Goal: Ask a question

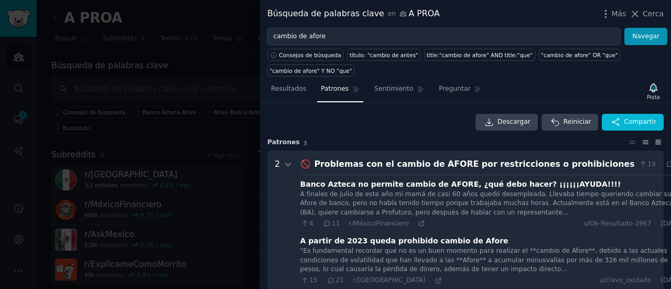
click at [660, 140] on icon at bounding box center [658, 141] width 11 height 7
click at [512, 127] on link "Descargar" at bounding box center [507, 122] width 62 height 17
click at [351, 125] on div "Descargar Reiniciar Compartir" at bounding box center [465, 122] width 397 height 17
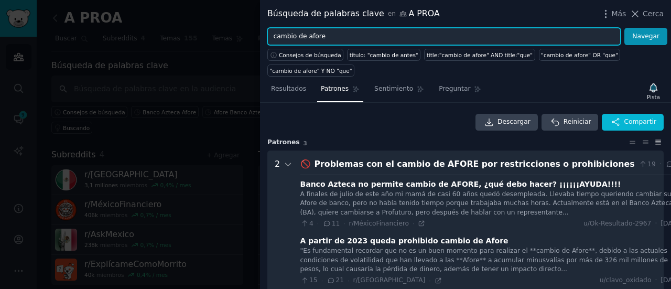
drag, startPoint x: 328, startPoint y: 35, endPoint x: 262, endPoint y: 39, distance: 66.2
click at [263, 39] on div "cambio de afore Navegar" at bounding box center [465, 37] width 411 height 18
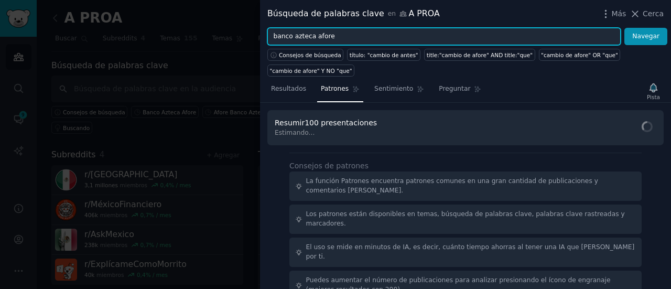
type input "banco azteca afore"
click at [625, 28] on button "Navegar" at bounding box center [646, 37] width 43 height 18
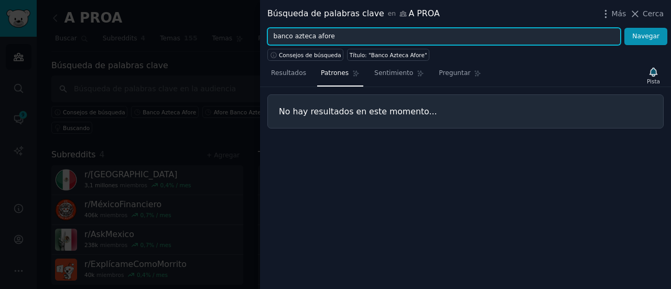
drag, startPoint x: 338, startPoint y: 35, endPoint x: 262, endPoint y: 26, distance: 76.1
click at [263, 26] on div "Búsqueda de palabras clave en A PROA Más Cerca banco azteca afore Navegar Conse…" at bounding box center [465, 144] width 411 height 289
click at [625, 28] on button "Navegar" at bounding box center [646, 37] width 43 height 18
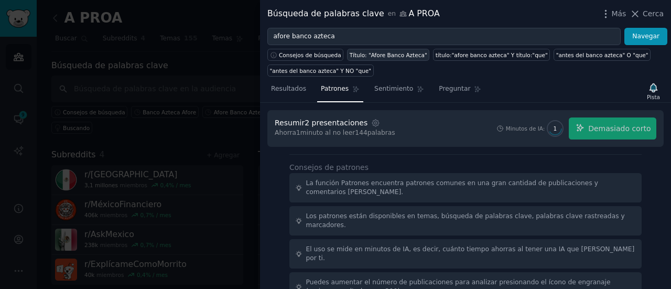
click at [389, 57] on font "Título: "Afore Banco Azteca"" at bounding box center [389, 55] width 78 height 6
type input "title:"afore banco azteca""
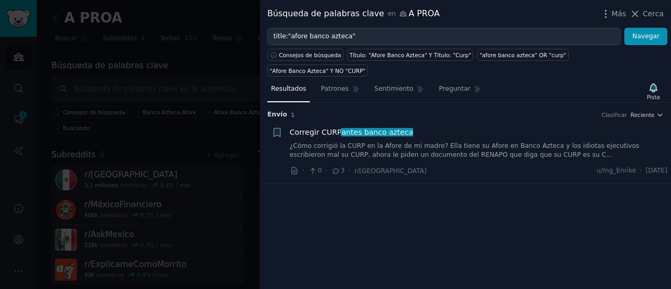
click at [418, 142] on font "¿Cómo corrigió la CURP en la Afore de mi madre? Ella tiene su Afore en Banco Az…" at bounding box center [465, 150] width 350 height 17
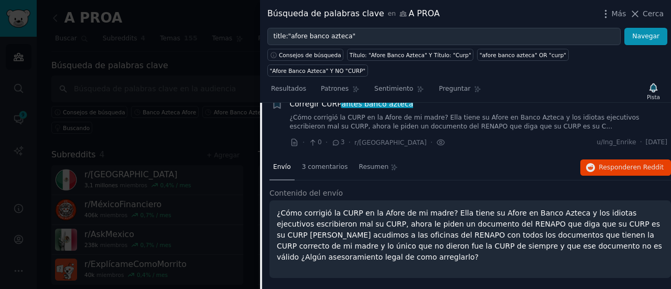
scroll to position [35, 0]
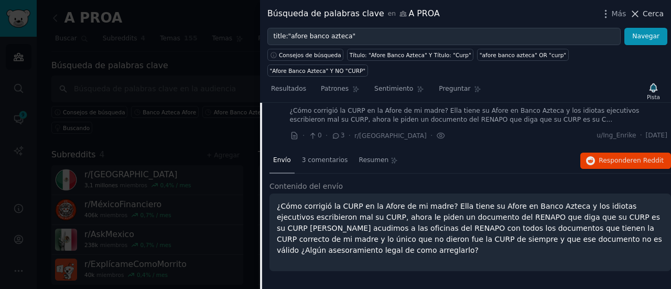
click at [644, 12] on button "Cerca" at bounding box center [647, 13] width 34 height 11
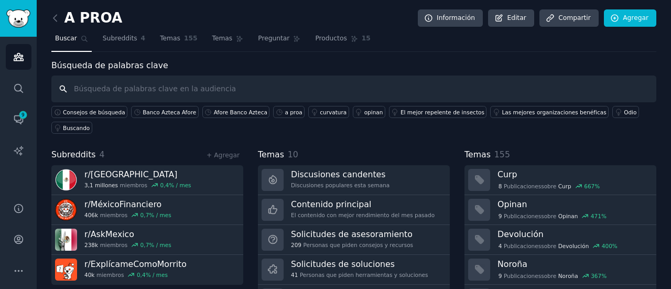
click at [266, 92] on input "text" at bounding box center [353, 89] width 605 height 27
type input "c"
type input "afore méxico"
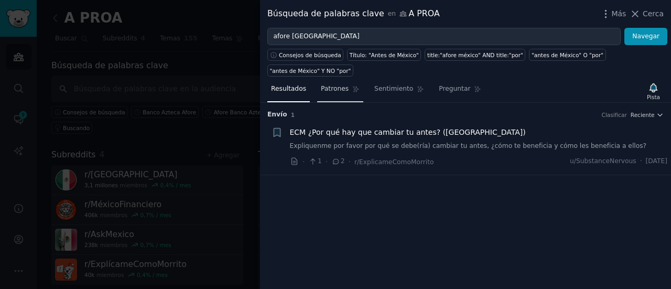
click at [339, 85] on font "Patrones" at bounding box center [335, 88] width 28 height 7
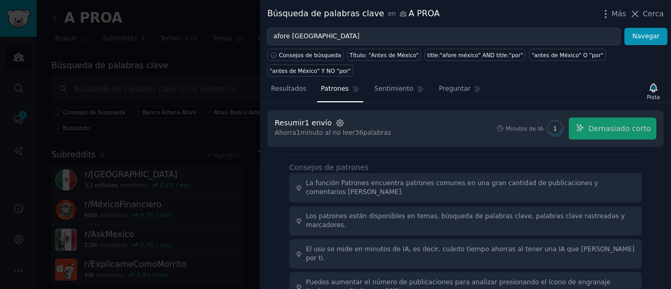
click at [337, 120] on icon "button" at bounding box center [340, 123] width 7 height 7
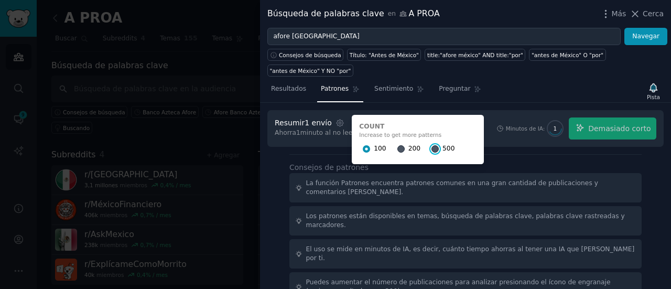
click at [432, 145] on input "500" at bounding box center [435, 148] width 7 height 7
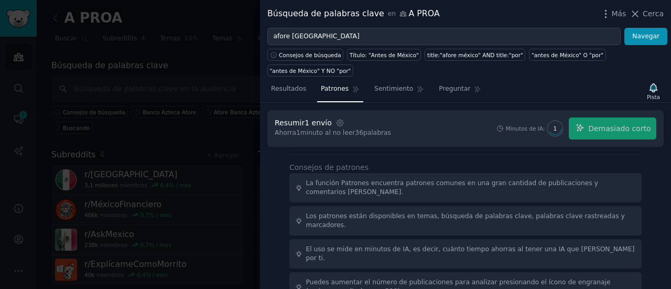
click at [603, 117] on div "Minutos de IA: 1 Demasiado corto" at bounding box center [576, 128] width 161 height 22
drag, startPoint x: 658, startPoint y: 10, endPoint x: 649, endPoint y: 17, distance: 11.2
click at [658, 10] on font "Cerca" at bounding box center [653, 13] width 21 height 8
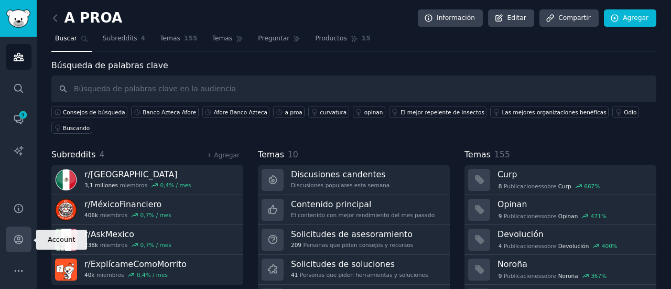
click at [22, 244] on icon "Barra lateral" at bounding box center [18, 239] width 11 height 11
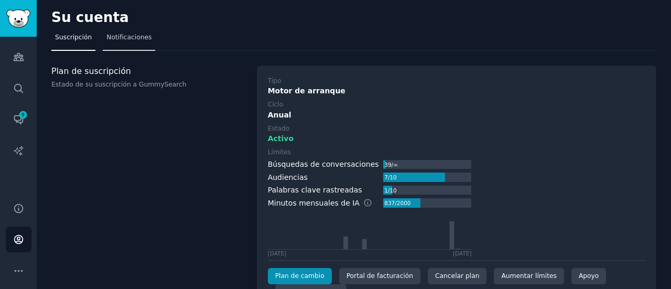
click at [123, 36] on font "Notificaciones" at bounding box center [128, 37] width 45 height 7
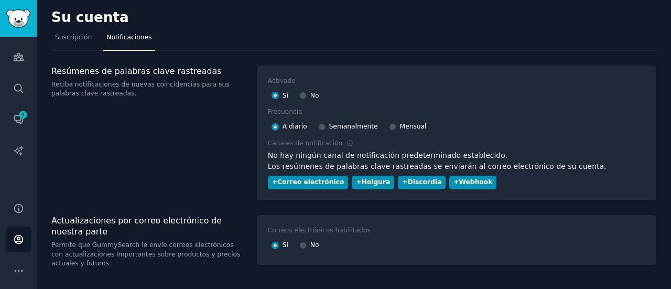
click at [93, 35] on nav "Suscripción Notificaciones" at bounding box center [353, 40] width 605 height 22
click at [72, 38] on font "Suscripción" at bounding box center [73, 37] width 37 height 7
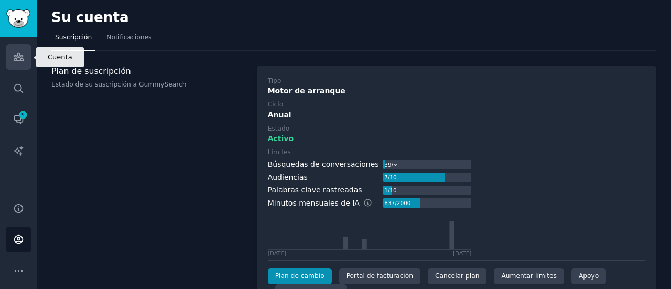
click at [12, 62] on link "Audiencias" at bounding box center [19, 57] width 26 height 26
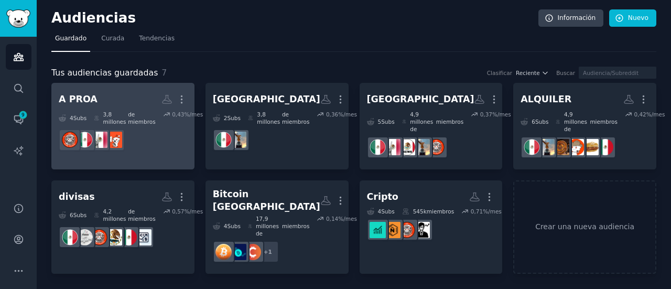
click at [121, 119] on font "3,8 millones" at bounding box center [114, 118] width 23 height 14
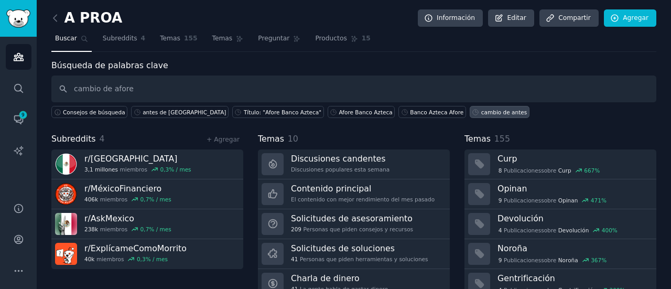
type input "cambio de afore"
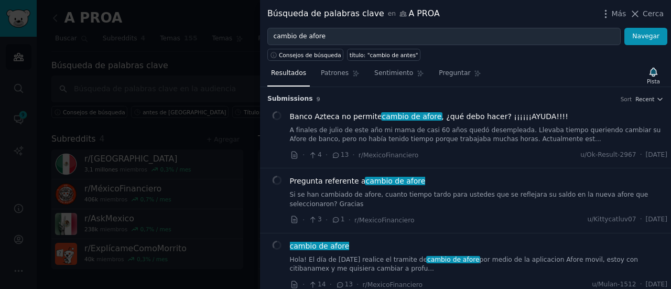
click at [333, 79] on div "Resultados Patrones Sentimiento Preguntar Pista" at bounding box center [465, 76] width 411 height 23
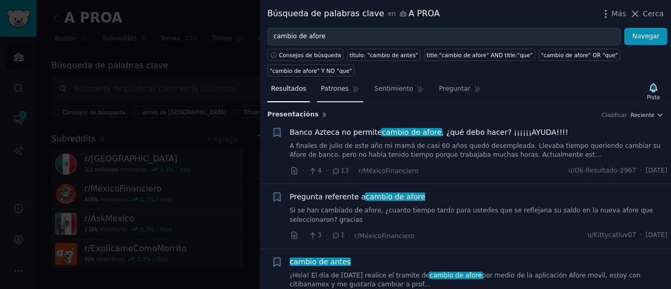
click at [329, 91] on font "Patrones" at bounding box center [335, 88] width 28 height 7
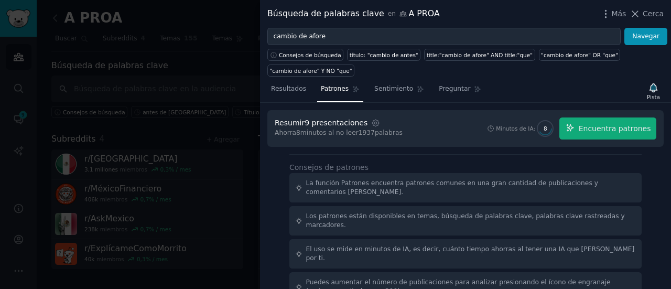
click at [370, 123] on div "Ajustes" at bounding box center [375, 123] width 11 height 9
click at [371, 122] on icon "button" at bounding box center [375, 123] width 9 height 9
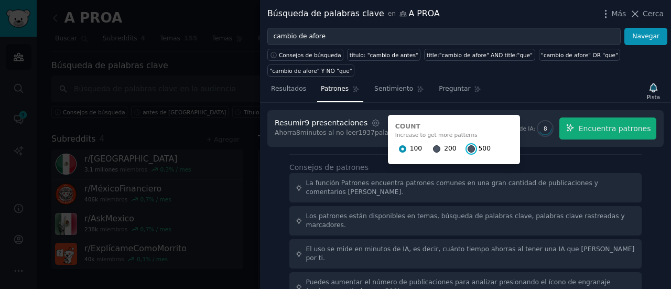
click at [468, 148] on input "500" at bounding box center [471, 148] width 7 height 7
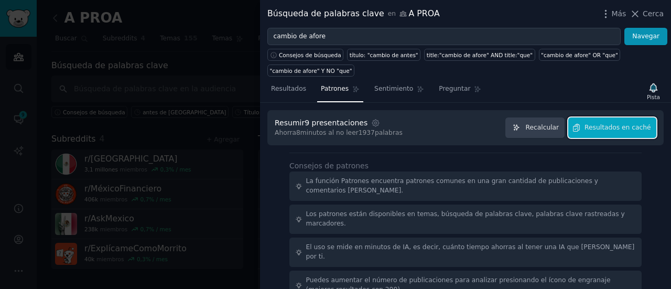
click at [626, 129] on font "Resultados en caché" at bounding box center [618, 127] width 66 height 7
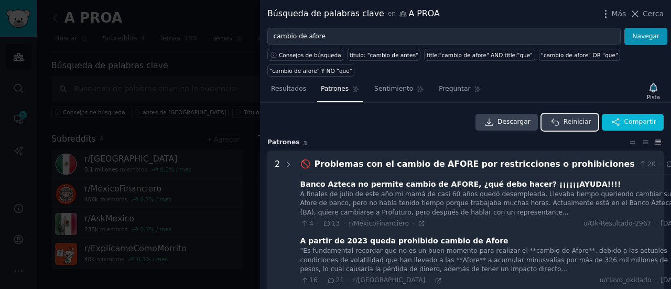
click at [559, 119] on icon "button" at bounding box center [555, 121] width 9 height 9
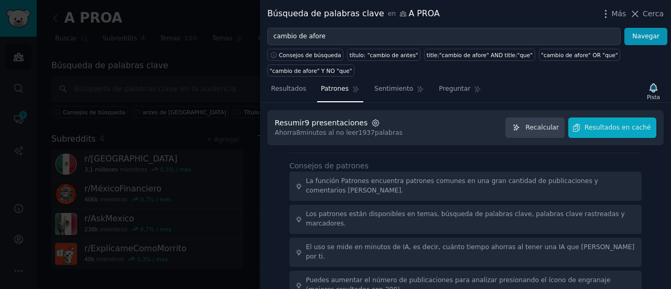
click at [371, 120] on icon "button" at bounding box center [375, 123] width 9 height 9
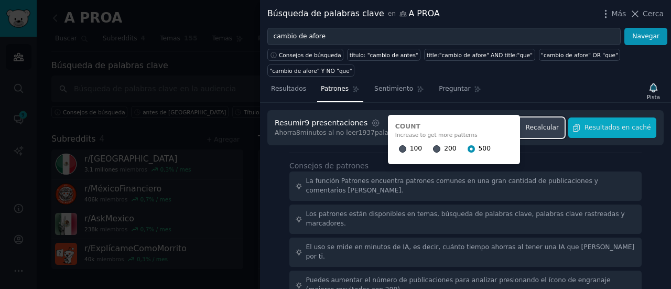
click at [520, 129] on icon "button" at bounding box center [517, 128] width 6 height 6
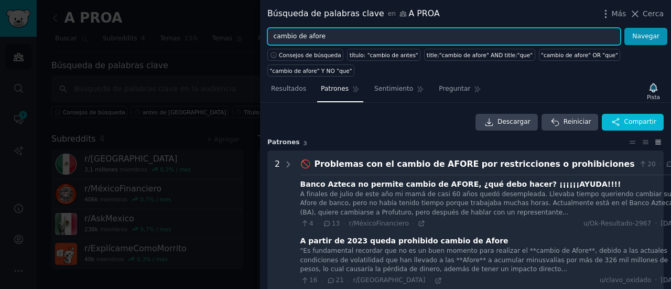
drag, startPoint x: 378, startPoint y: 37, endPoint x: 306, endPoint y: 39, distance: 71.4
click at [306, 39] on input "cambio de afore" at bounding box center [444, 37] width 354 height 18
type input "c"
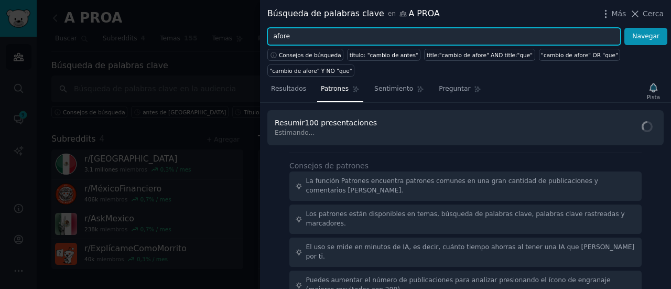
type input "afore"
click at [625, 28] on button "Navegar" at bounding box center [646, 37] width 43 height 18
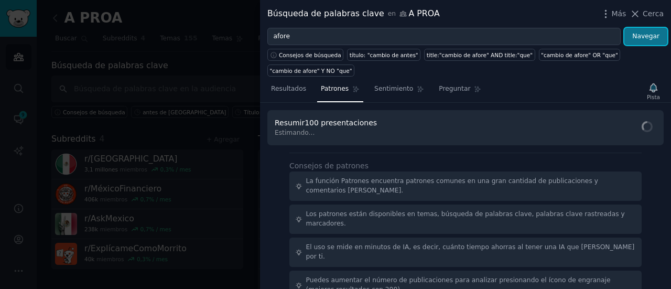
click at [655, 37] on font "Navegar" at bounding box center [646, 36] width 27 height 7
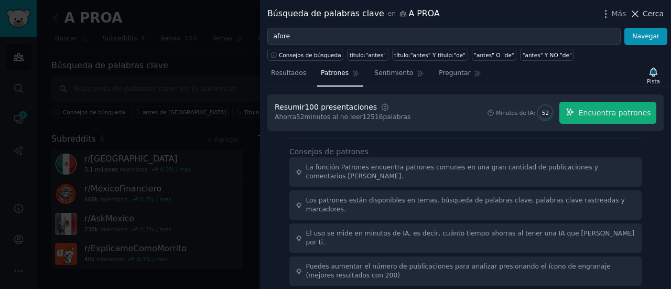
click at [658, 10] on font "Cerca" at bounding box center [653, 13] width 21 height 8
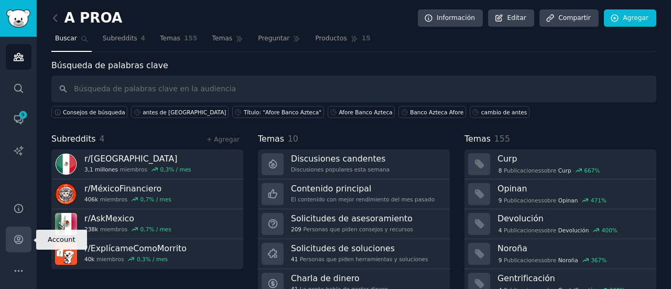
click at [7, 234] on link "Cuenta" at bounding box center [19, 240] width 26 height 26
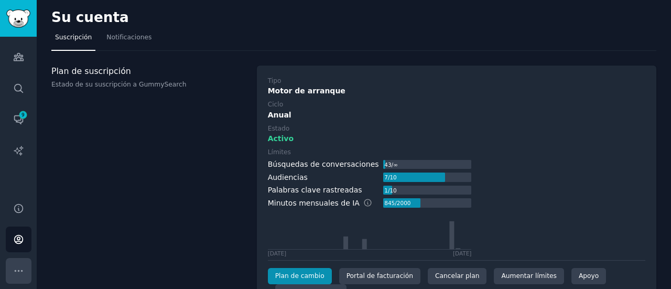
click at [10, 263] on button "Más" at bounding box center [19, 271] width 26 height 26
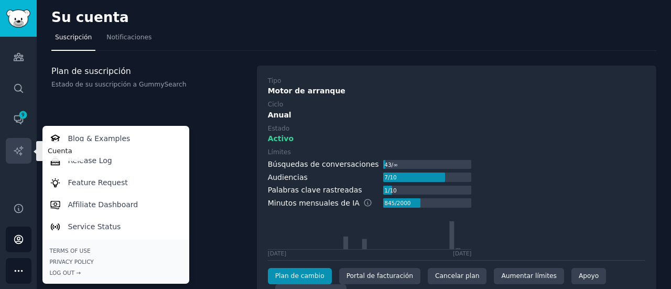
click at [10, 152] on link "Informes de IA" at bounding box center [19, 151] width 26 height 26
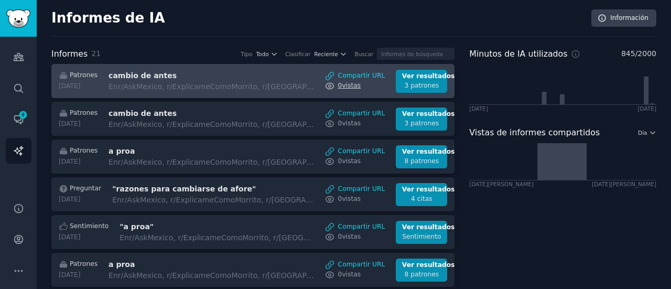
drag, startPoint x: 10, startPoint y: 152, endPoint x: 346, endPoint y: 87, distance: 341.4
click at [346, 87] on div "Informes de IA Audiencias Buscar Conversaciones 9 Informes de IA Ayuda Cuenta M…" at bounding box center [335, 144] width 671 height 289
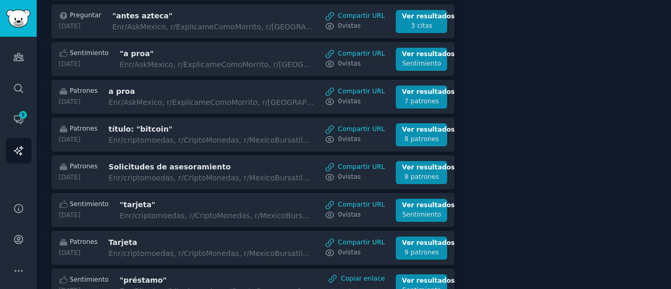
scroll to position [622, 0]
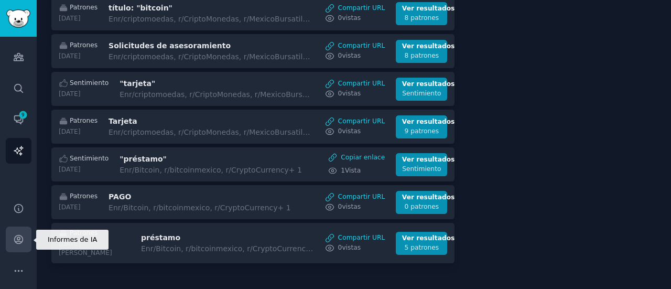
click at [15, 247] on link "Cuenta" at bounding box center [19, 240] width 26 height 26
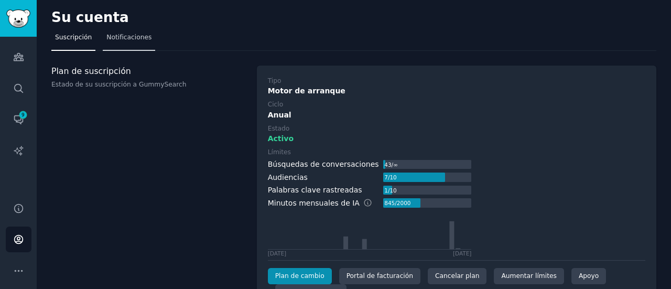
click at [135, 41] on font "Notificaciones" at bounding box center [128, 37] width 45 height 7
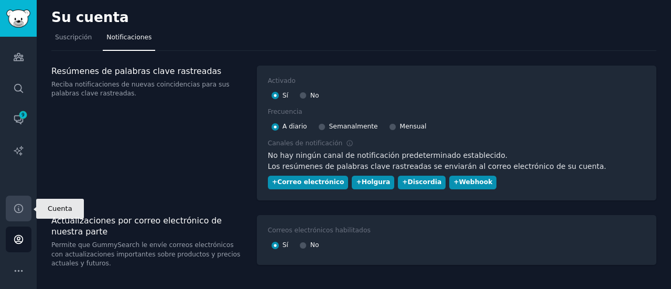
click at [19, 203] on icon "Barra lateral" at bounding box center [18, 208] width 11 height 11
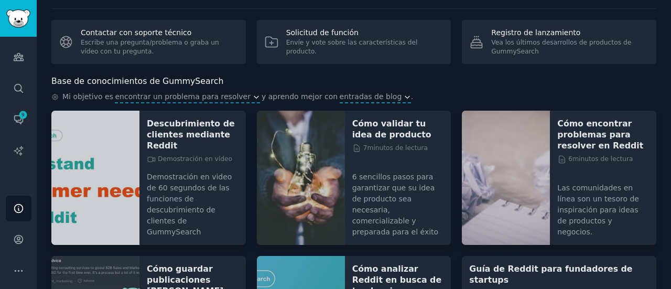
scroll to position [27, 0]
click at [169, 92] on font "encontrar un problema para resolver" at bounding box center [183, 96] width 136 height 8
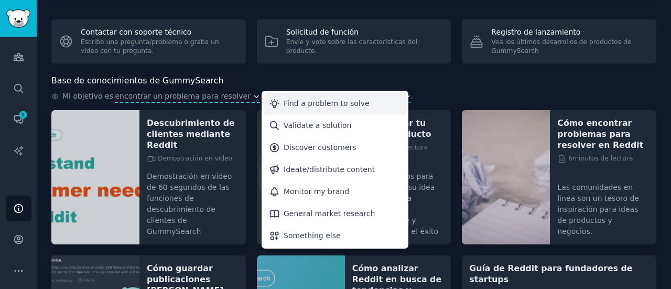
click at [289, 95] on div "Find a problem to solve" at bounding box center [335, 104] width 143 height 22
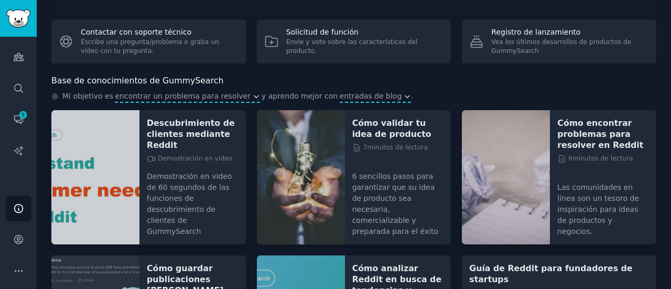
click at [340, 101] on span "entradas de blog" at bounding box center [375, 97] width 71 height 12
click at [340, 93] on font "entradas de blog" at bounding box center [371, 96] width 62 height 8
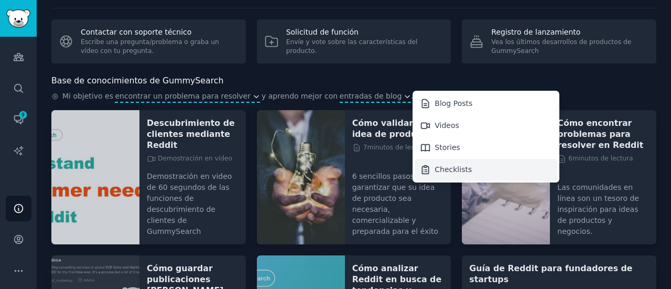
click at [435, 172] on div "Checklists" at bounding box center [453, 169] width 37 height 11
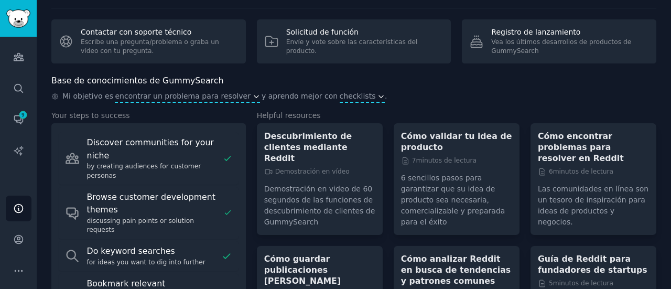
click at [340, 94] on span "checklists" at bounding box center [358, 96] width 36 height 11
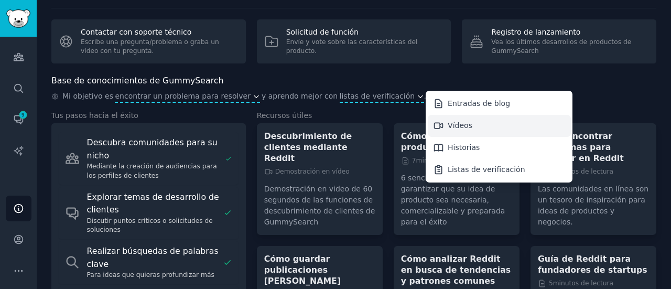
click at [428, 131] on div "Vídeos" at bounding box center [499, 126] width 143 height 22
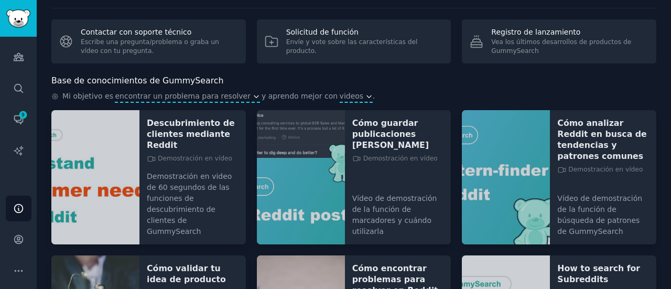
click at [138, 89] on div "Base de conocimientos de GummySearch Mi objetivo es encontrar un problema para …" at bounding box center [353, 88] width 605 height 29
click at [145, 102] on span "encontrar un problema para resolver" at bounding box center [187, 97] width 145 height 12
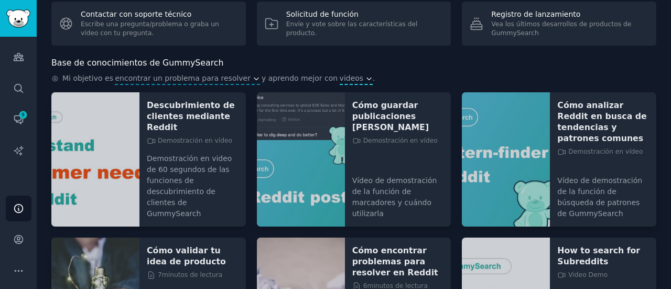
scroll to position [51, 0]
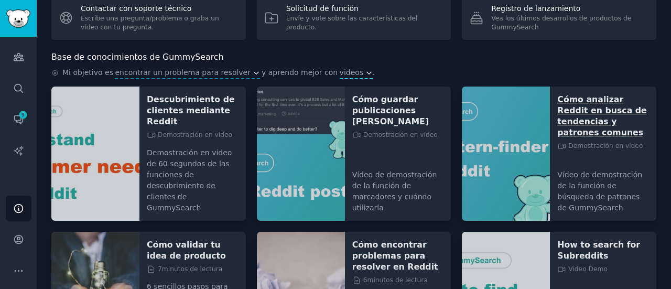
click at [603, 112] on font "Cómo analizar Reddit en busca de tendencias y patrones comunes" at bounding box center [602, 115] width 89 height 43
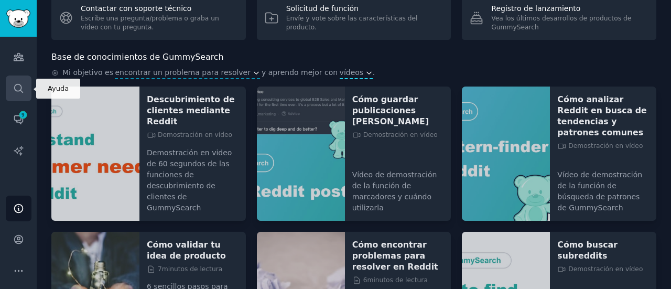
click at [12, 93] on link "Buscar" at bounding box center [19, 89] width 26 height 26
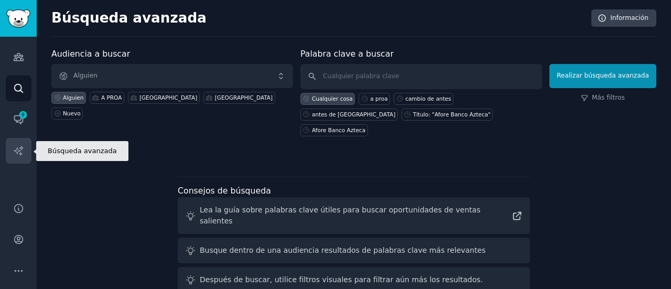
click at [12, 141] on link "Informes de IA" at bounding box center [19, 151] width 26 height 26
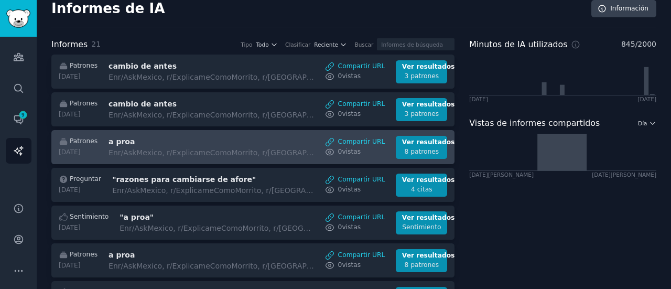
scroll to position [8, 0]
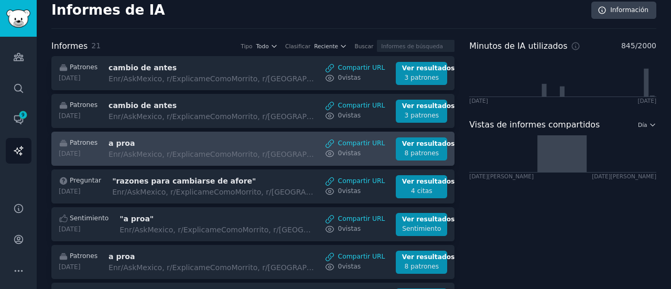
click at [179, 148] on link "Patrones 17 de septiembre de 2025 a proa En r/AskMexico, r/ExplicameComoMorrito…" at bounding box center [252, 149] width 403 height 34
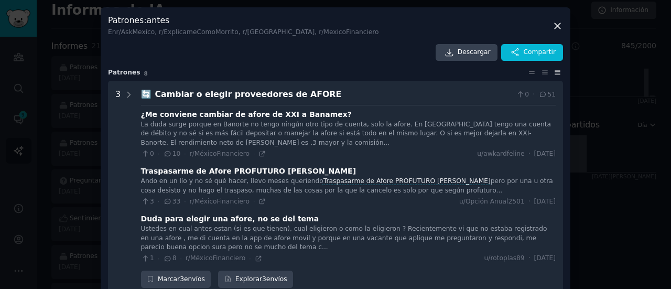
click at [552, 27] on icon at bounding box center [557, 25] width 11 height 11
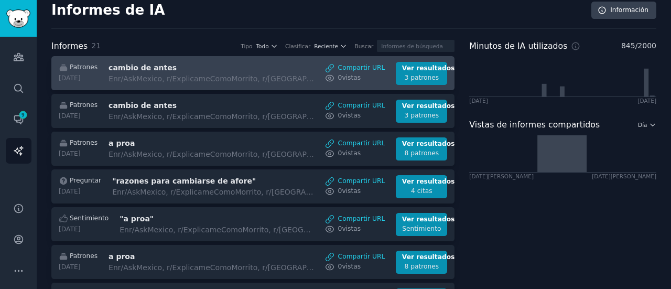
click at [98, 83] on div "18 de septiembre de 2025" at bounding box center [78, 78] width 39 height 9
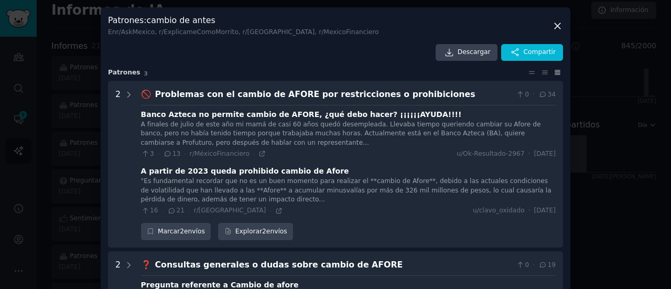
click at [556, 22] on icon at bounding box center [557, 25] width 11 height 11
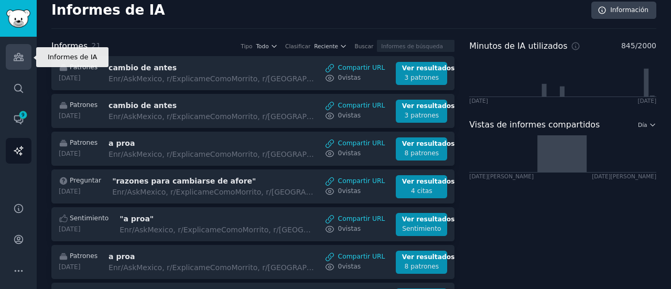
click at [24, 51] on link "Audiencias" at bounding box center [19, 57] width 26 height 26
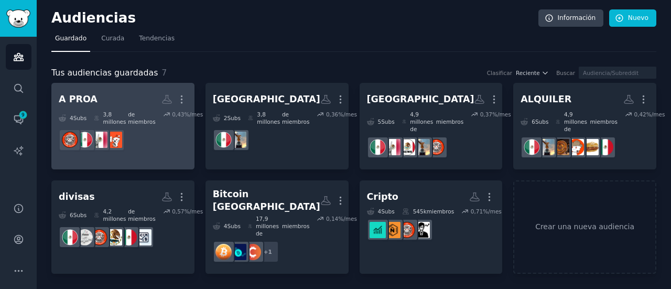
click at [146, 121] on font "de miembros" at bounding box center [141, 118] width 27 height 14
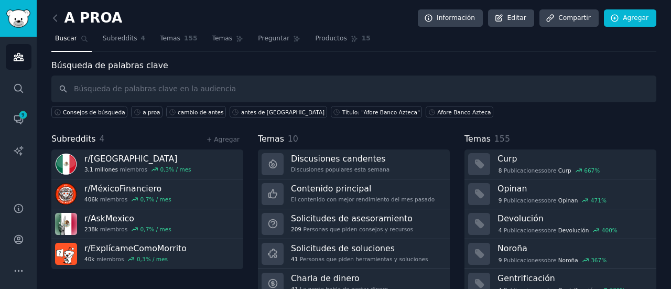
click at [235, 91] on input "text" at bounding box center [353, 89] width 605 height 27
click at [260, 35] on font "Preguntar" at bounding box center [273, 38] width 31 height 7
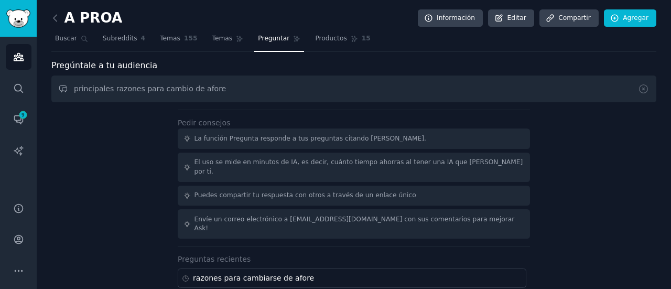
type input "principales razones para cambio de afore"
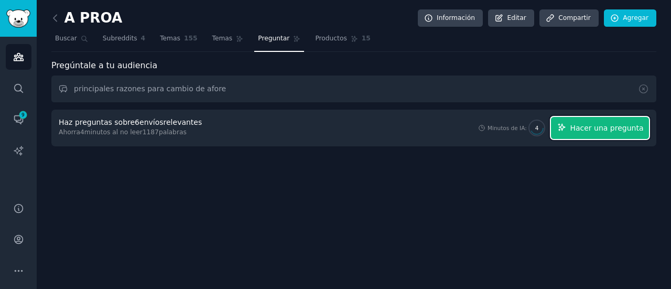
click at [602, 132] on span "Hacer una pregunta" at bounding box center [606, 128] width 73 height 11
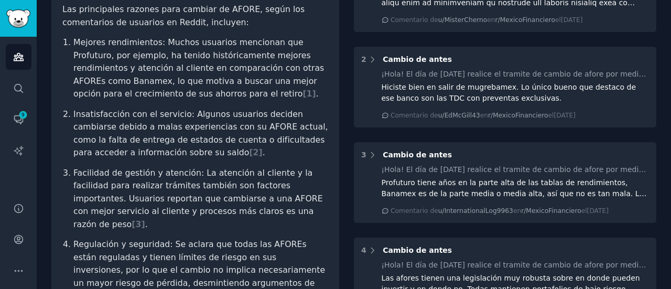
scroll to position [211, 0]
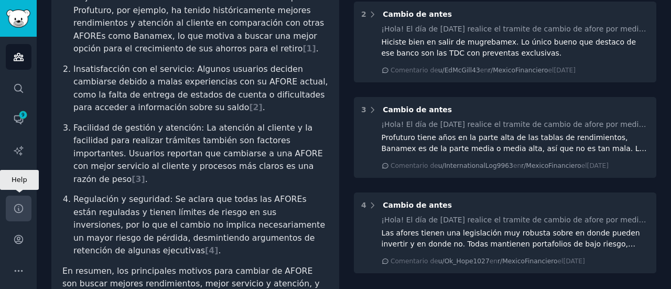
click at [17, 209] on icon "Barra lateral" at bounding box center [18, 208] width 11 height 11
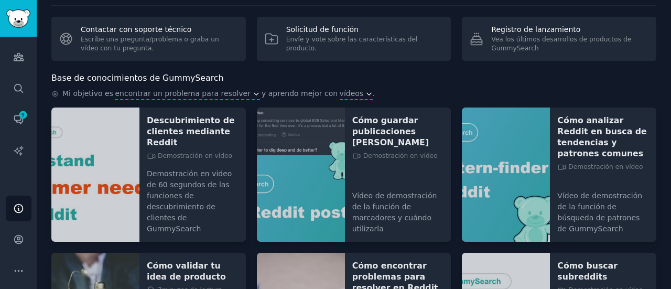
scroll to position [31, 0]
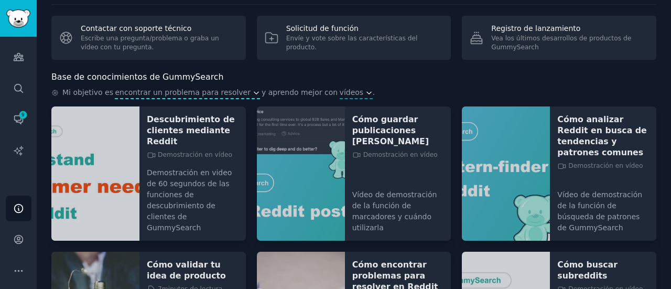
click at [181, 93] on font "encontrar un problema para resolver" at bounding box center [183, 92] width 136 height 8
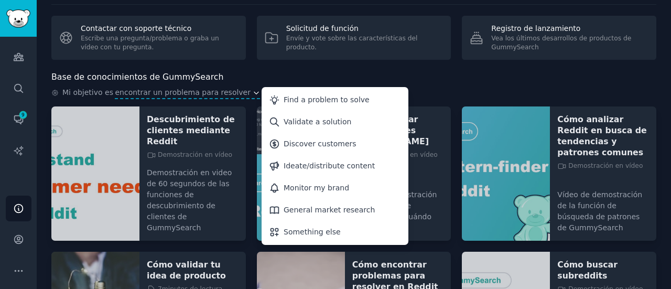
scroll to position [20, 0]
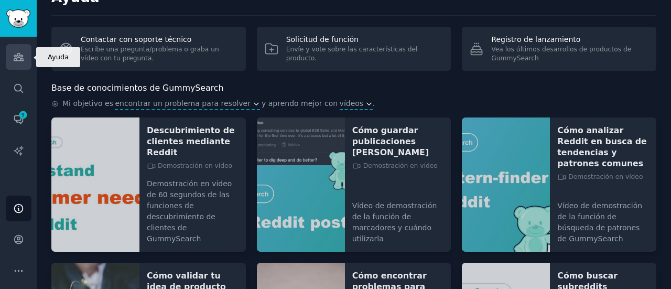
click at [12, 63] on link "Audiencias" at bounding box center [19, 57] width 26 height 26
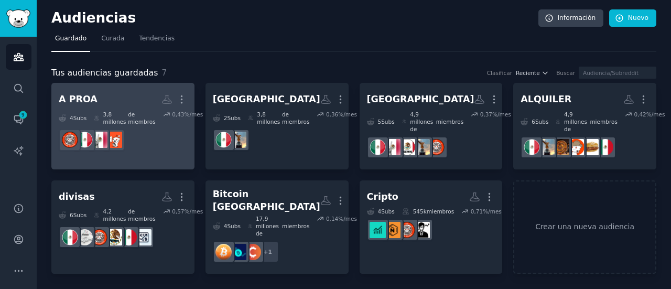
click at [110, 103] on h2 "A PROA Más" at bounding box center [123, 99] width 129 height 18
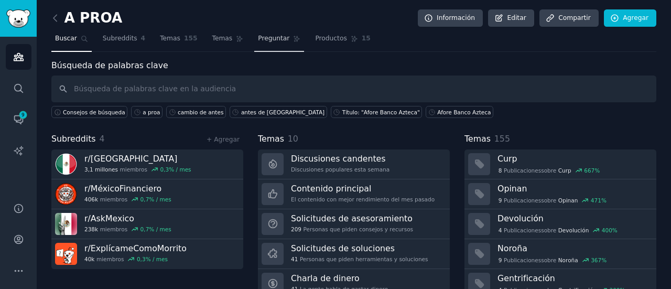
click at [270, 35] on font "Preguntar" at bounding box center [273, 38] width 31 height 7
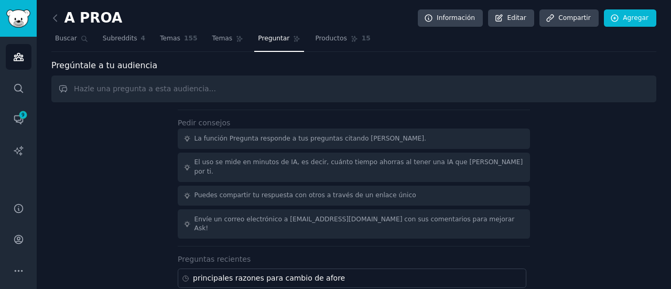
scroll to position [39, 0]
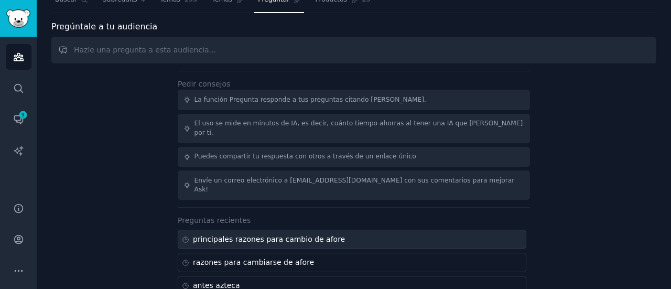
click at [214, 235] on font "principales razones para cambio de afore" at bounding box center [269, 239] width 152 height 8
type input "principales razones para cambio de afore"
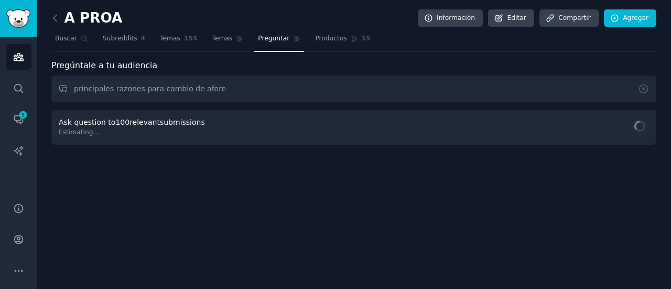
scroll to position [0, 0]
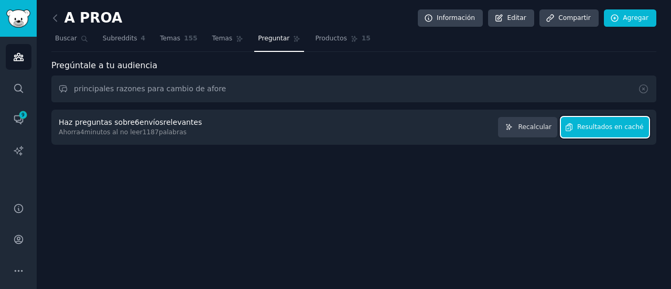
click at [615, 127] on font "Resultados en caché" at bounding box center [610, 126] width 66 height 7
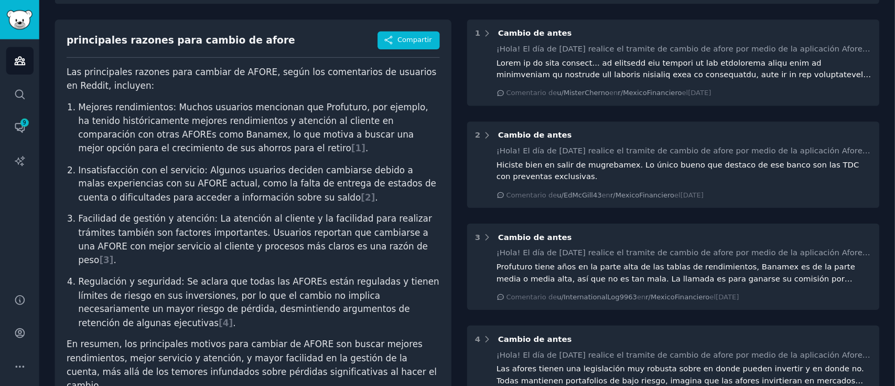
scroll to position [99, 0]
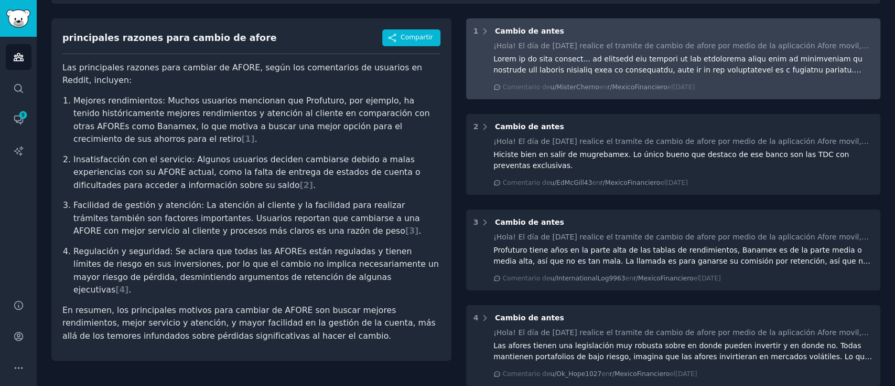
click at [671, 66] on font at bounding box center [684, 169] width 381 height 229
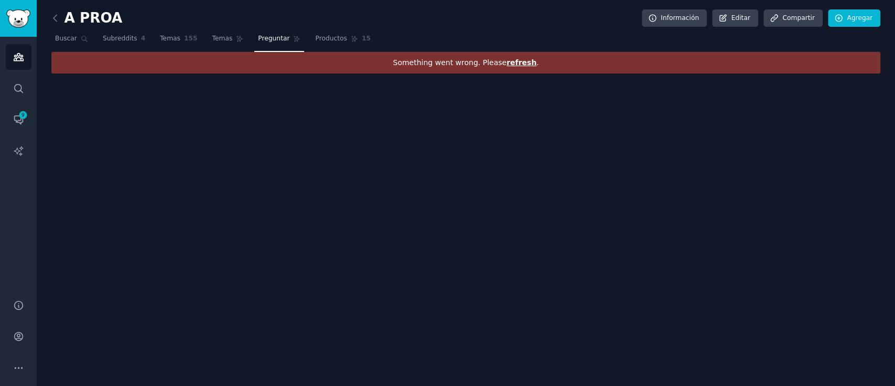
scroll to position [0, 0]
click at [504, 66] on font "actualice" at bounding box center [510, 62] width 37 height 8
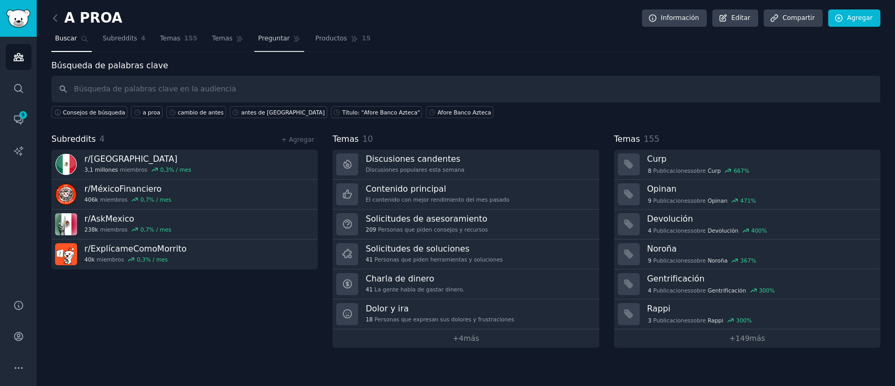
click at [262, 31] on link "Preguntar" at bounding box center [279, 41] width 50 height 22
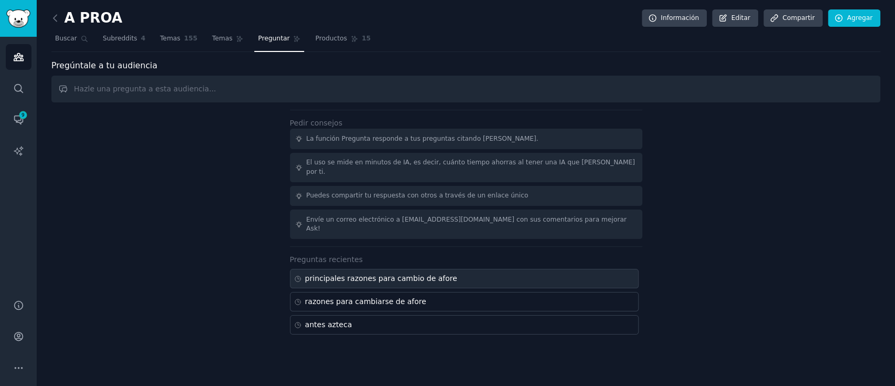
click at [403, 274] on font "principales razones para cambio de afore" at bounding box center [381, 278] width 152 height 8
type input "principales razones para cambio de afore"
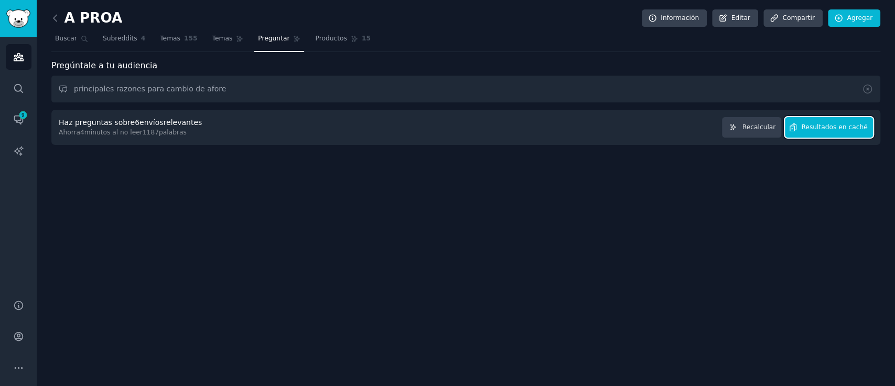
click at [822, 126] on font "Resultados en caché" at bounding box center [834, 126] width 66 height 7
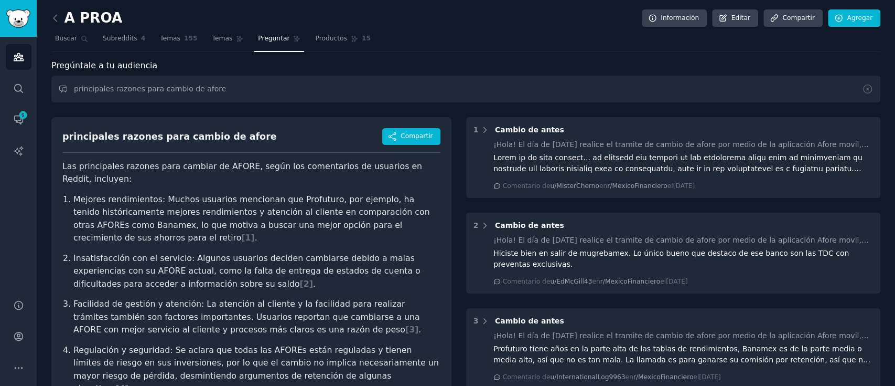
drag, startPoint x: 676, startPoint y: 160, endPoint x: 842, endPoint y: 201, distance: 171.1
click at [842, 201] on div "1 Cambio de antes ¡Hola! El día de ayer realice el tramite de cambio de afore p…" at bounding box center [673, 300] width 415 height 367
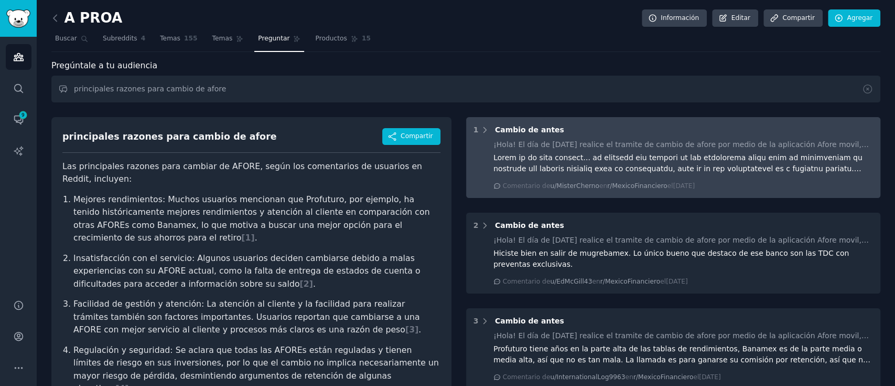
click at [543, 137] on div "1 Cambio de antes ¡Hola! El día de ayer realice el tramite de cambio de afore p…" at bounding box center [673, 157] width 415 height 81
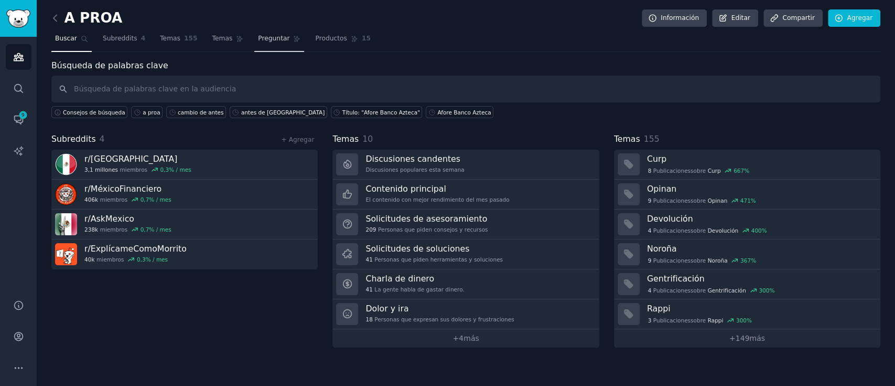
click at [266, 40] on font "Preguntar" at bounding box center [273, 38] width 31 height 7
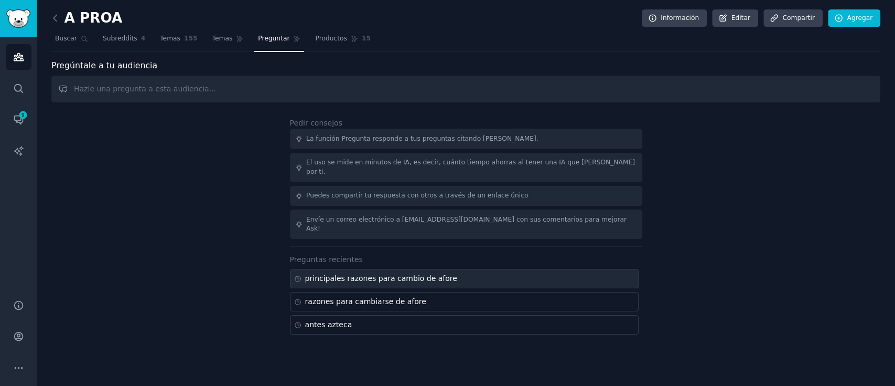
click at [349, 274] on font "principales razones para cambio de afore" at bounding box center [381, 278] width 152 height 8
type input "principales razones para cambio de afore"
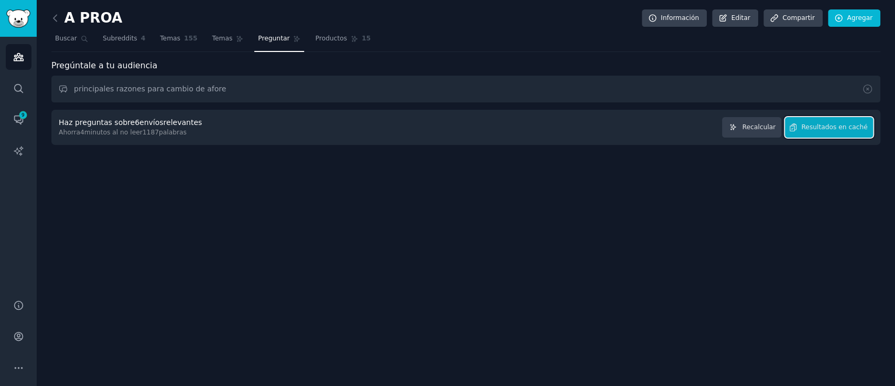
click at [807, 118] on button "Resultados en caché" at bounding box center [829, 127] width 88 height 20
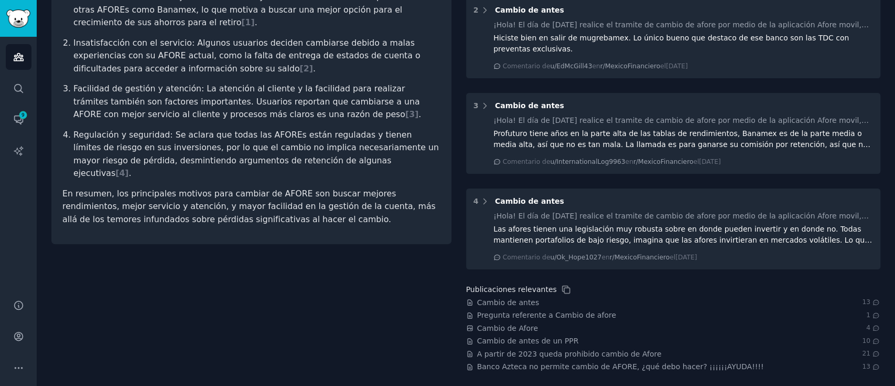
scroll to position [216, 0]
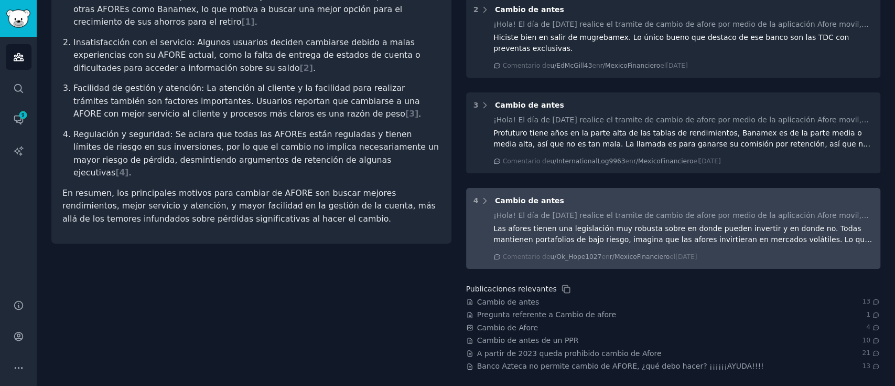
click at [612, 233] on font "Las afores tienen una legislación muy robusta sobre en donde pueden invertir y …" at bounding box center [683, 244] width 379 height 41
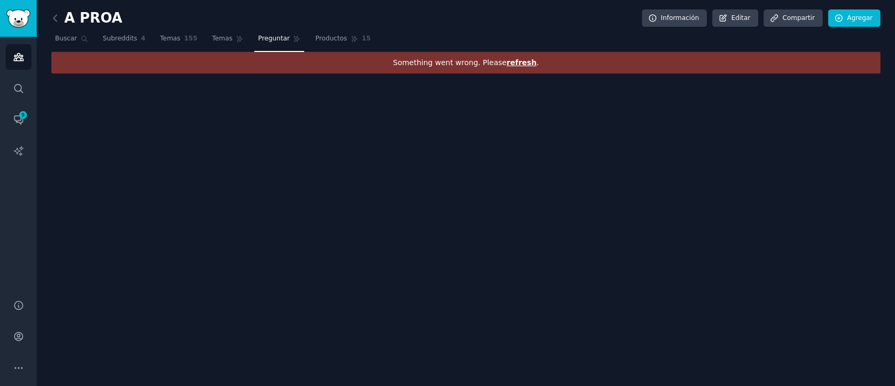
scroll to position [0, 0]
click at [261, 47] on link "Preguntar" at bounding box center [279, 41] width 50 height 22
click at [267, 39] on font "Preguntar" at bounding box center [273, 38] width 31 height 7
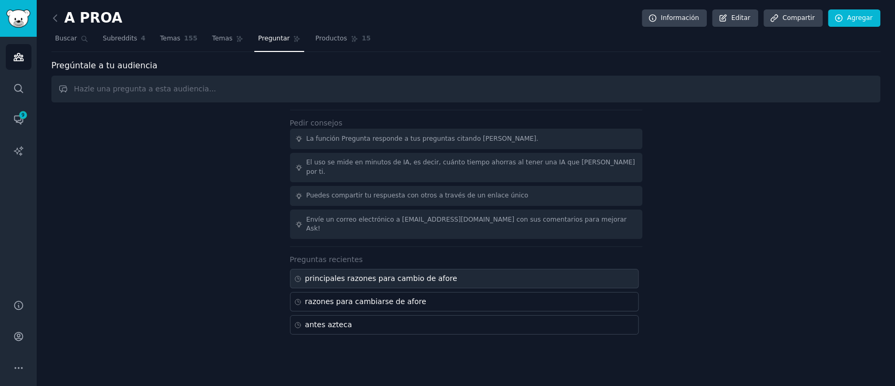
click at [356, 274] on font "principales razones para cambio de afore" at bounding box center [381, 278] width 152 height 8
type input "principales razones para cambio de afore"
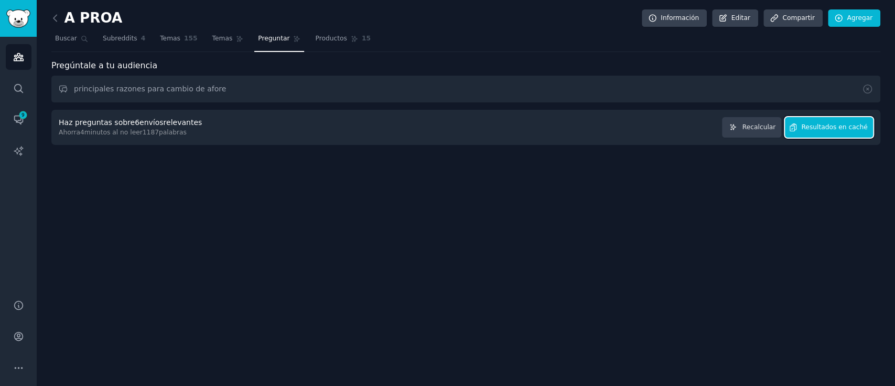
click at [820, 124] on font "Resultados en caché" at bounding box center [834, 126] width 66 height 7
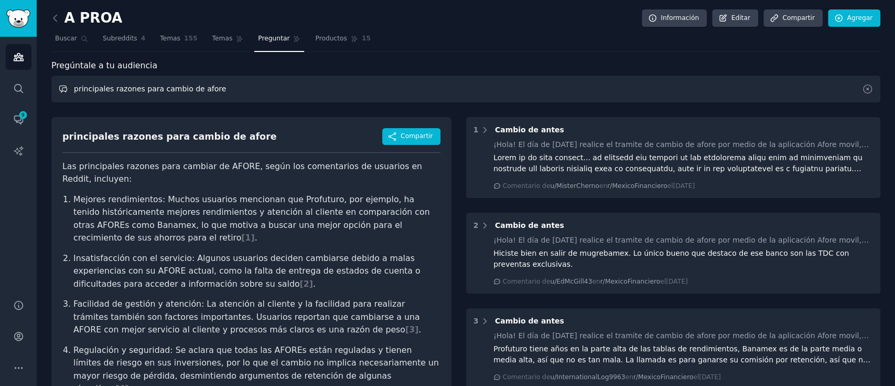
click at [241, 87] on input "principales razones para cambio de afore" at bounding box center [465, 89] width 829 height 27
drag, startPoint x: 231, startPoint y: 90, endPoint x: 34, endPoint y: 82, distance: 197.4
click at [34, 82] on div "Audiencias Buscar Conversaciones 9 Informes de IA Ayuda Cuenta Más A PROA Infor…" at bounding box center [447, 193] width 895 height 386
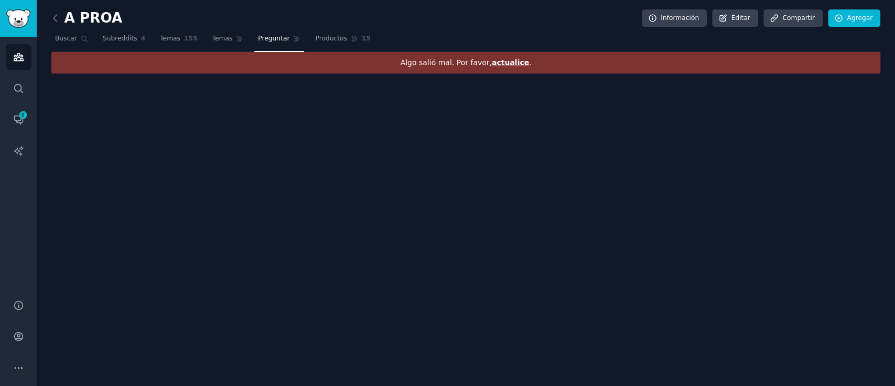
click at [258, 41] on font "Preguntar" at bounding box center [273, 38] width 31 height 7
click at [258, 42] on font "Preguntar" at bounding box center [273, 38] width 31 height 7
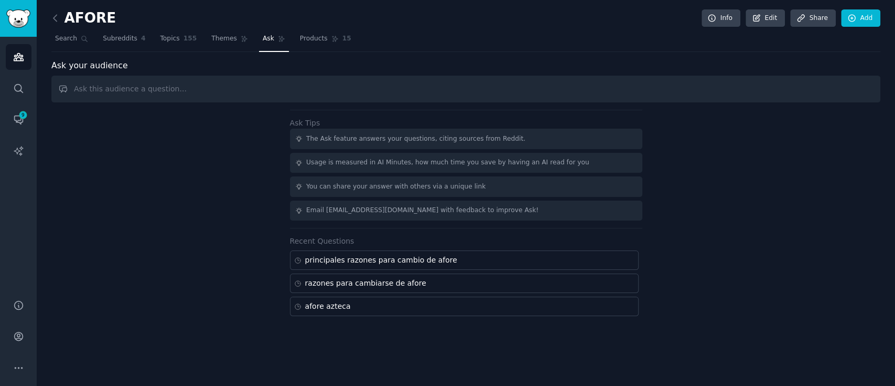
click at [350, 90] on input "text" at bounding box center [465, 89] width 829 height 27
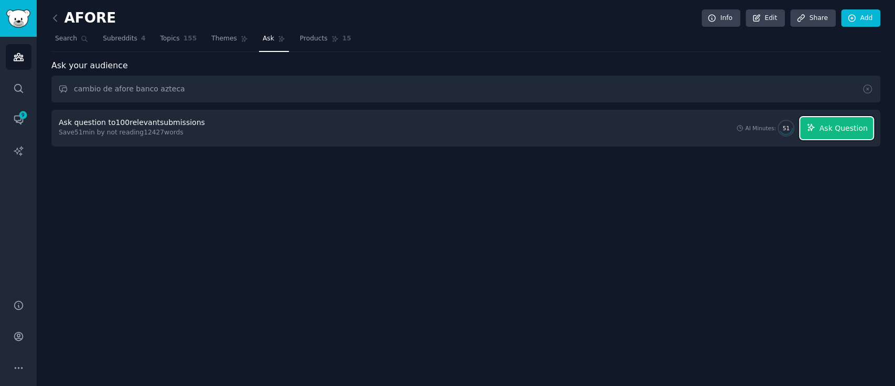
click at [822, 131] on button "Ask Question" at bounding box center [836, 128] width 73 height 22
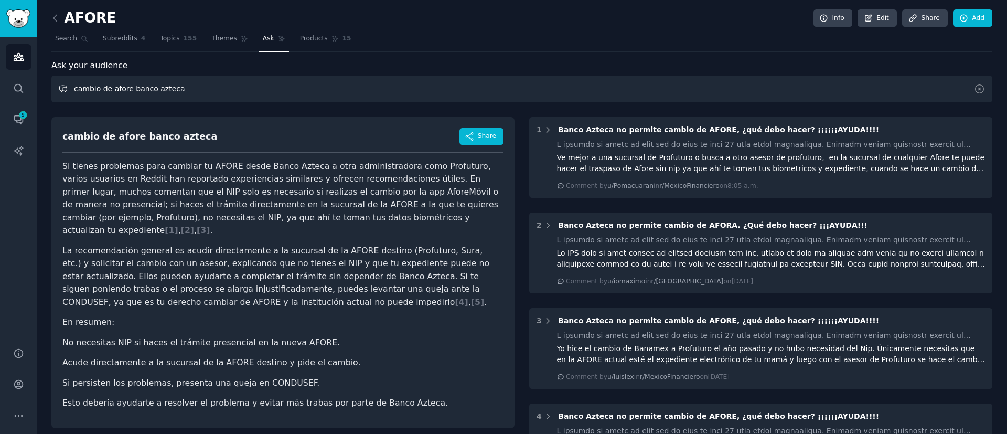
click at [197, 94] on input "cambio de afore banco azteca" at bounding box center [521, 89] width 941 height 27
drag, startPoint x: 193, startPoint y: 93, endPoint x: 80, endPoint y: 106, distance: 114.1
click at [83, 109] on div "Ask your audience cambio de afore banco azteca cambio de afore banco azteca Sha…" at bounding box center [521, 396] width 941 height 675
type input "c"
type input "p"
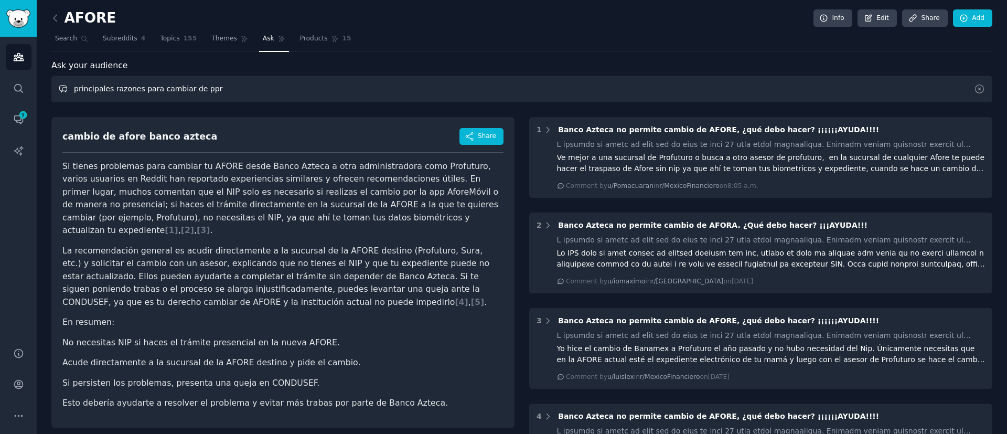
type input "principales razones para cambiar de ppr"
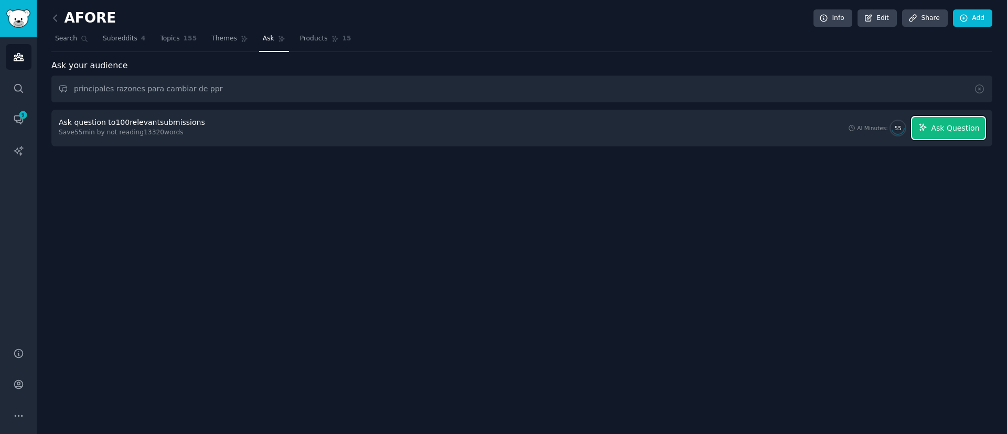
click at [895, 120] on button "Ask Question" at bounding box center [948, 128] width 73 height 22
